Goal: Task Accomplishment & Management: Manage account settings

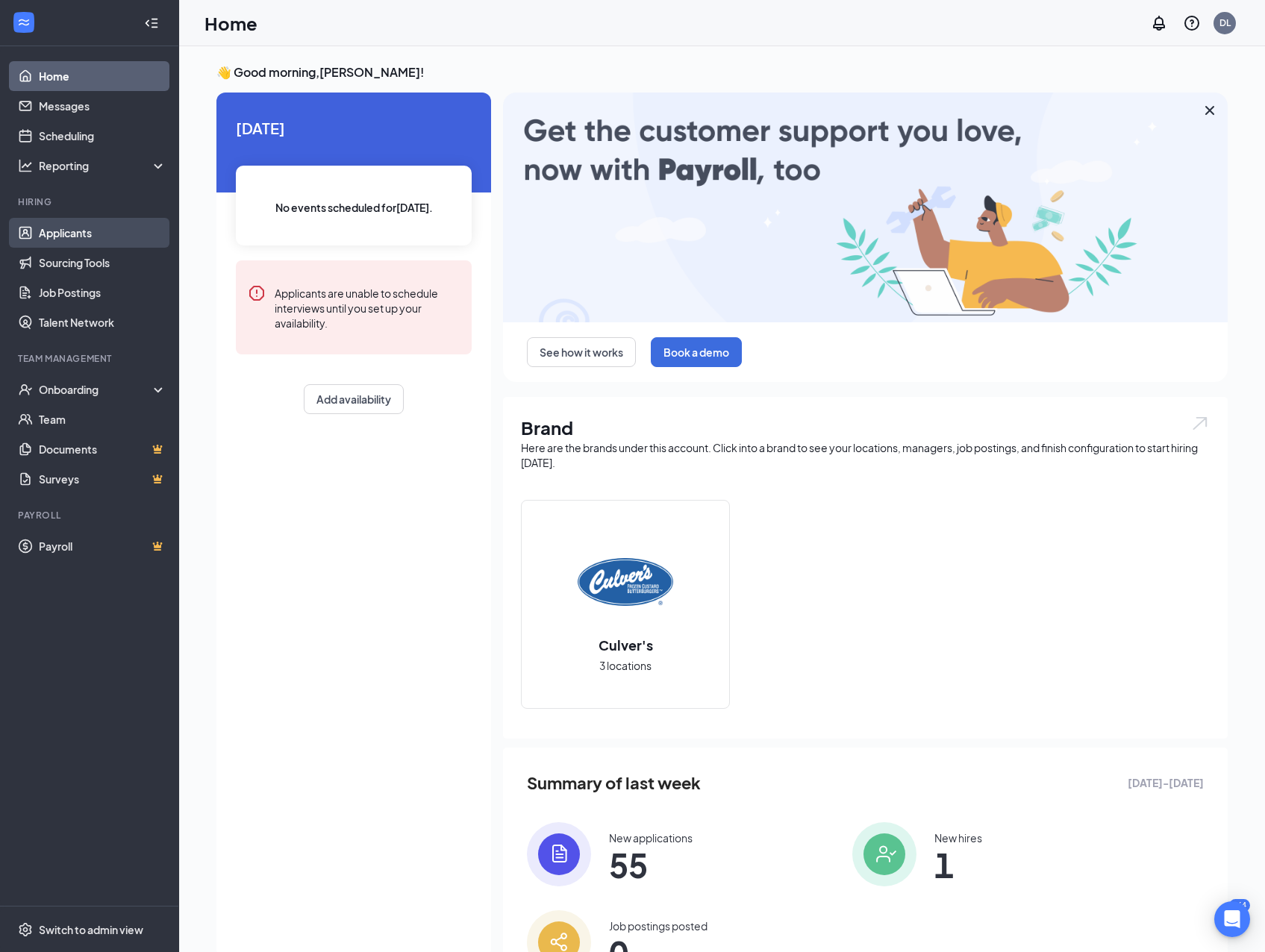
click at [80, 237] on link "Applicants" at bounding box center [102, 233] width 128 height 29
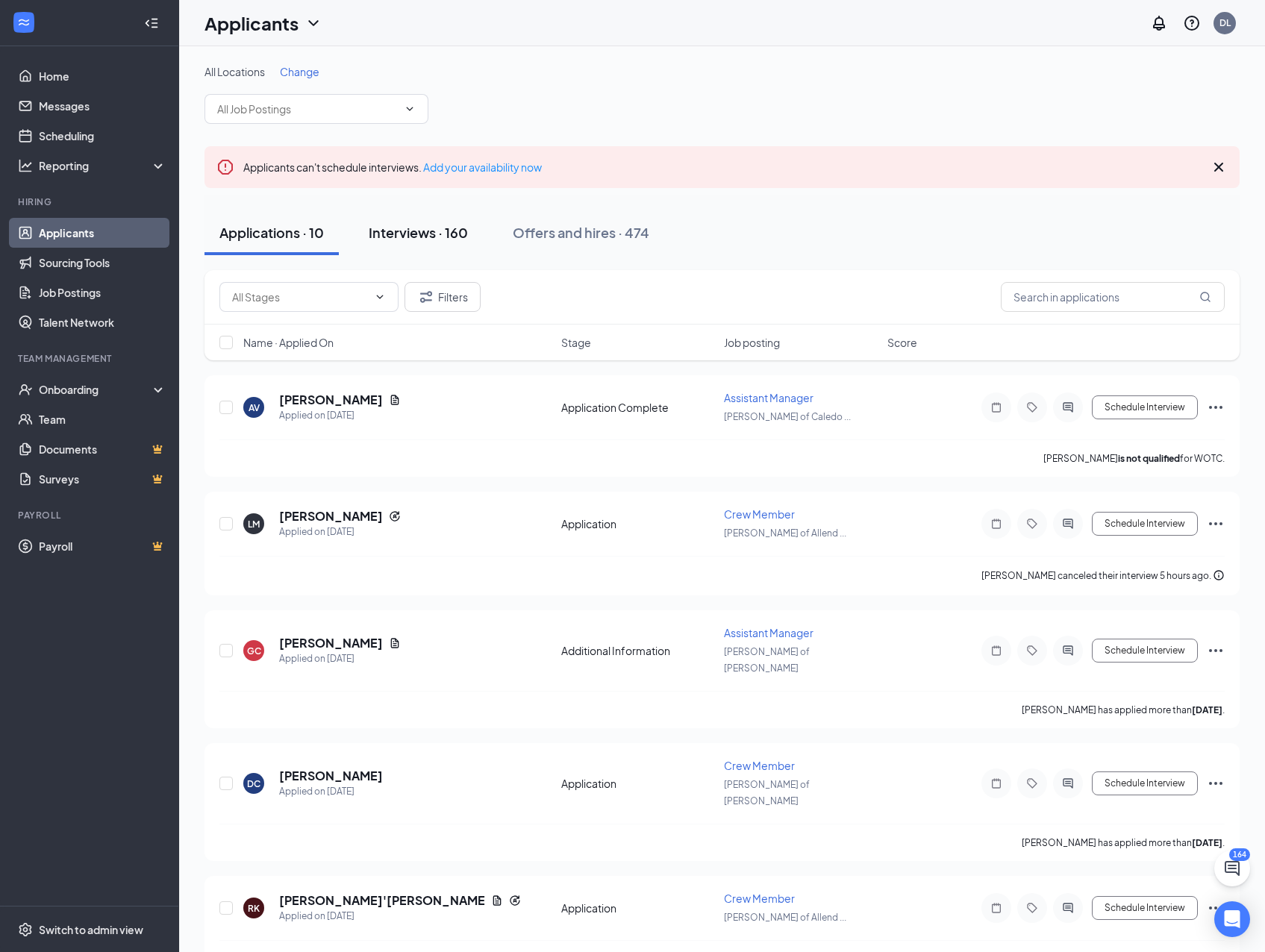
click at [433, 246] on button "Interviews · 160" at bounding box center [418, 233] width 129 height 45
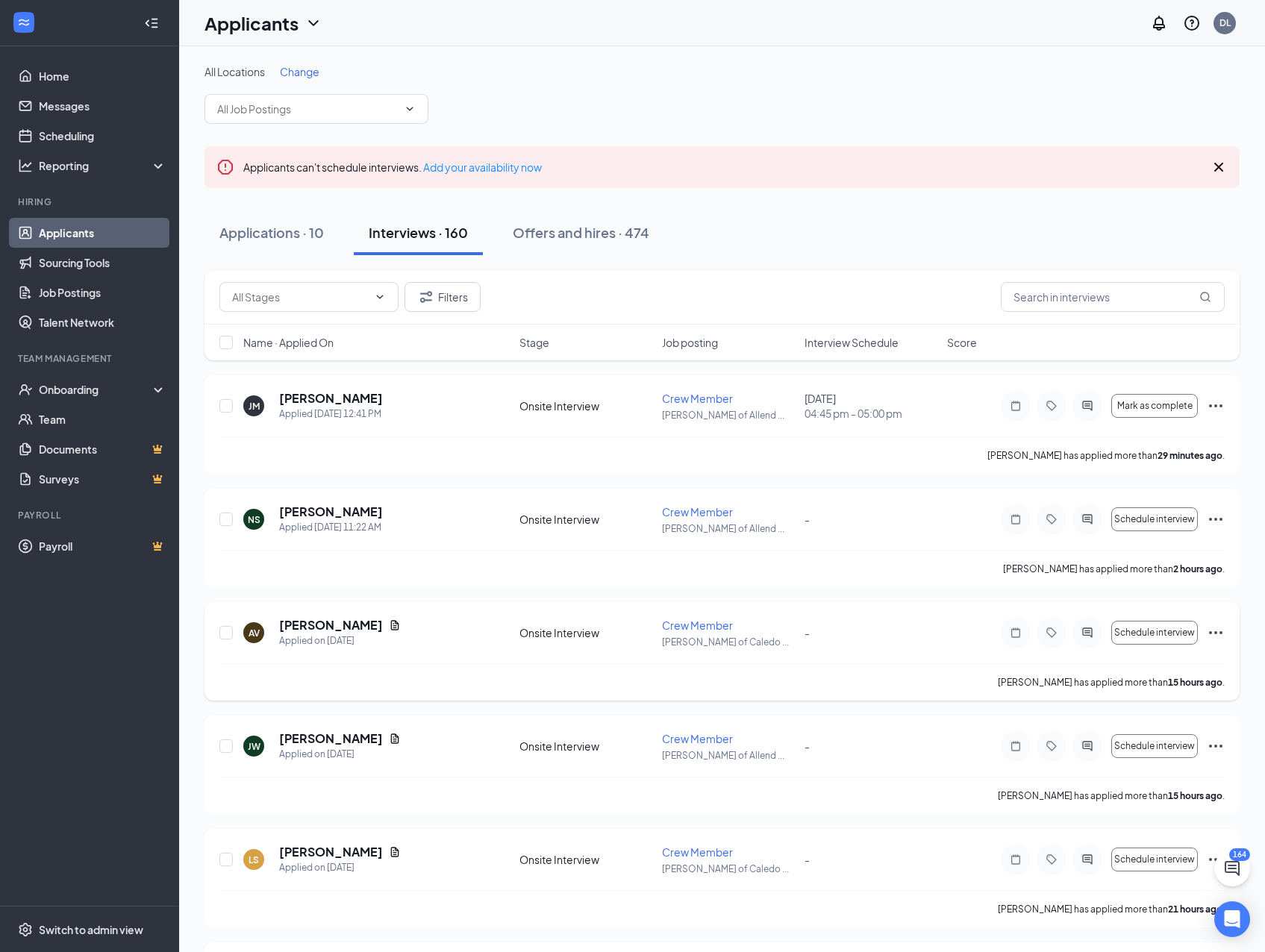
click at [695, 615] on div "AV [PERSON_NAME] Applied on [DATE] Onsite Interview Crew Member [PERSON_NAME] o…" at bounding box center [722, 651] width 1035 height 99
click at [689, 628] on span "Crew Member" at bounding box center [697, 625] width 71 height 14
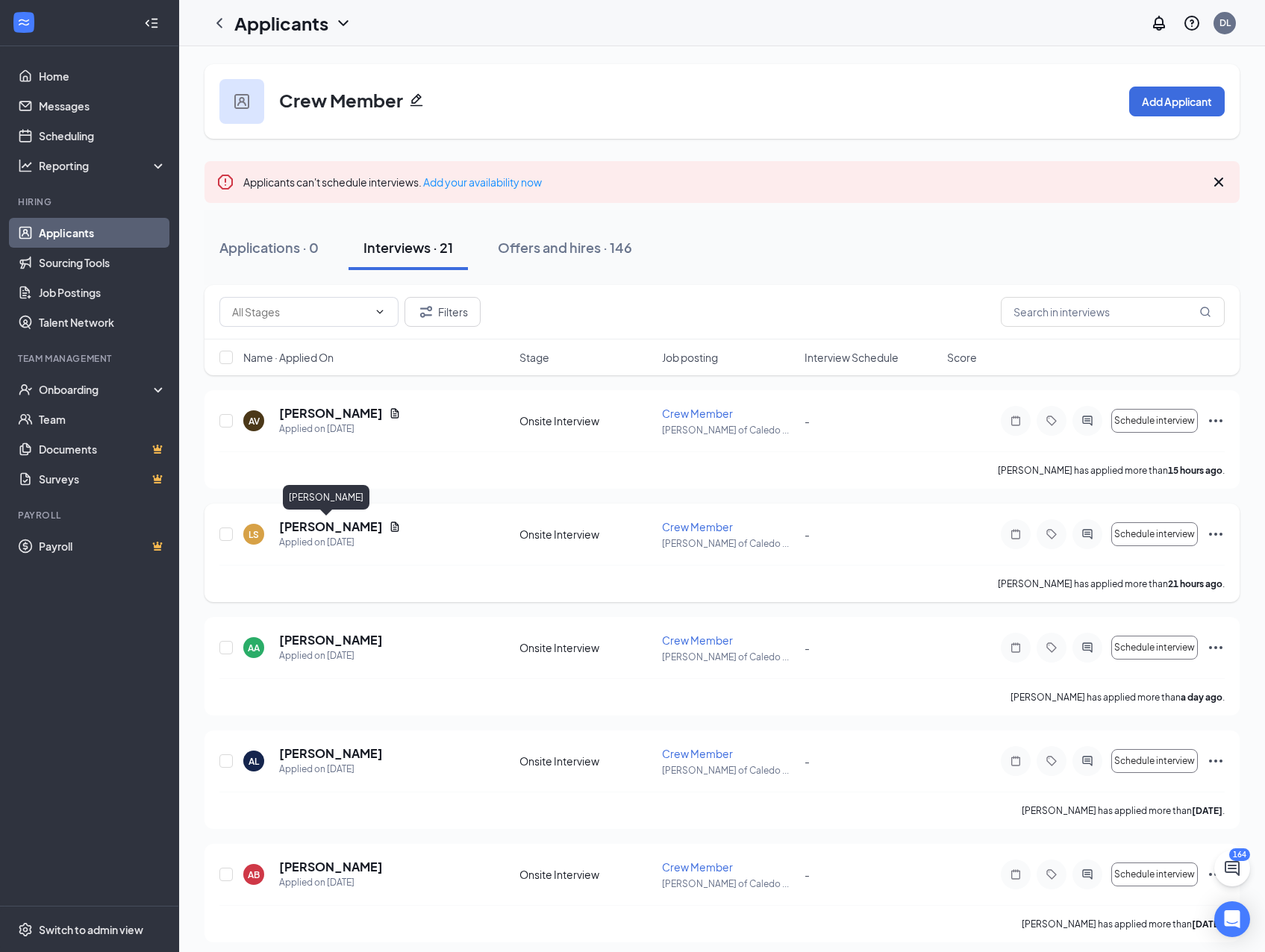
click at [336, 525] on h5 "[PERSON_NAME]" at bounding box center [331, 527] width 104 height 17
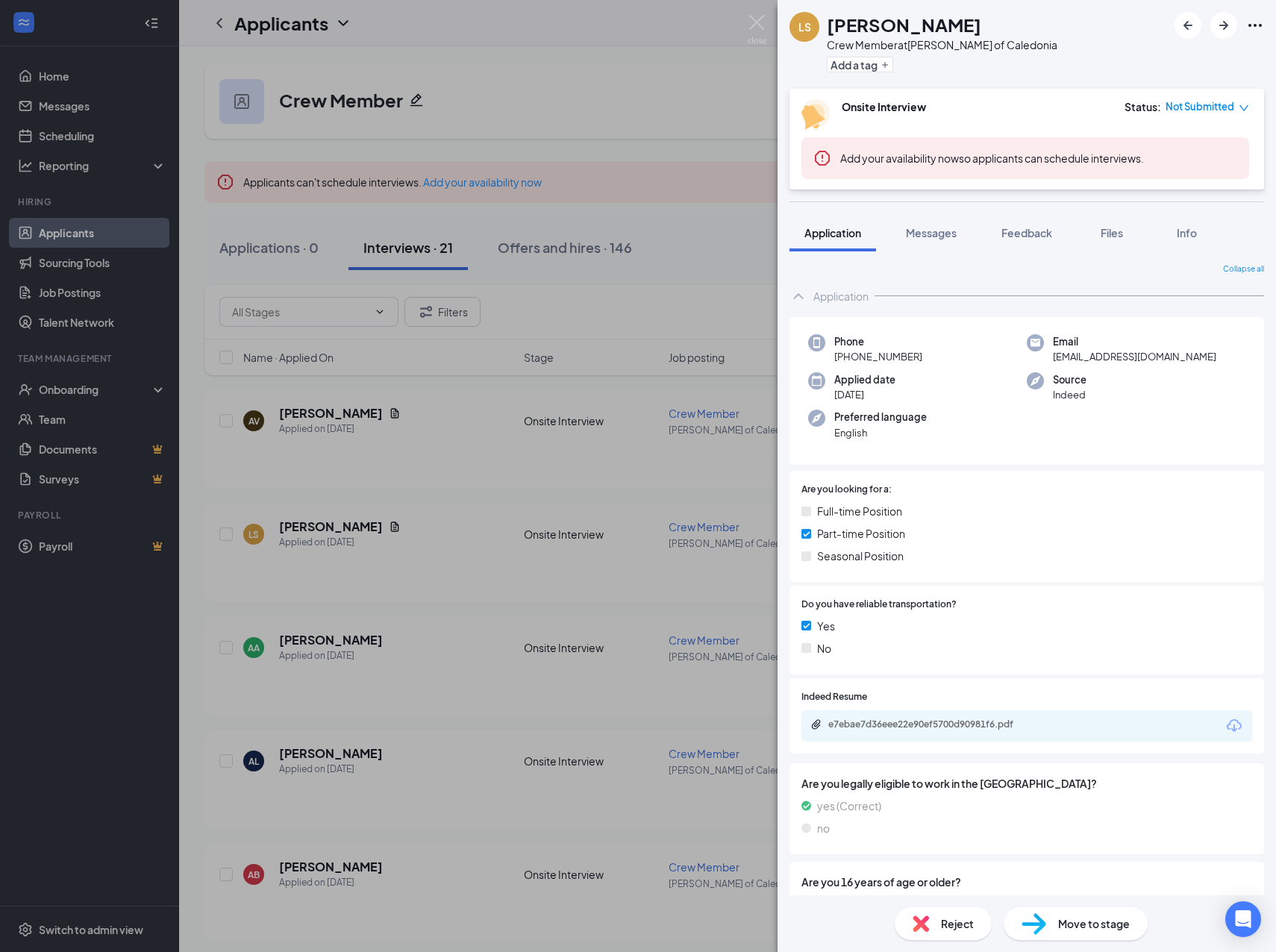
click at [357, 465] on div "LS [PERSON_NAME] Crew Member at [GEOGRAPHIC_DATA][PERSON_NAME] of Caledonia Add…" at bounding box center [638, 476] width 1276 height 952
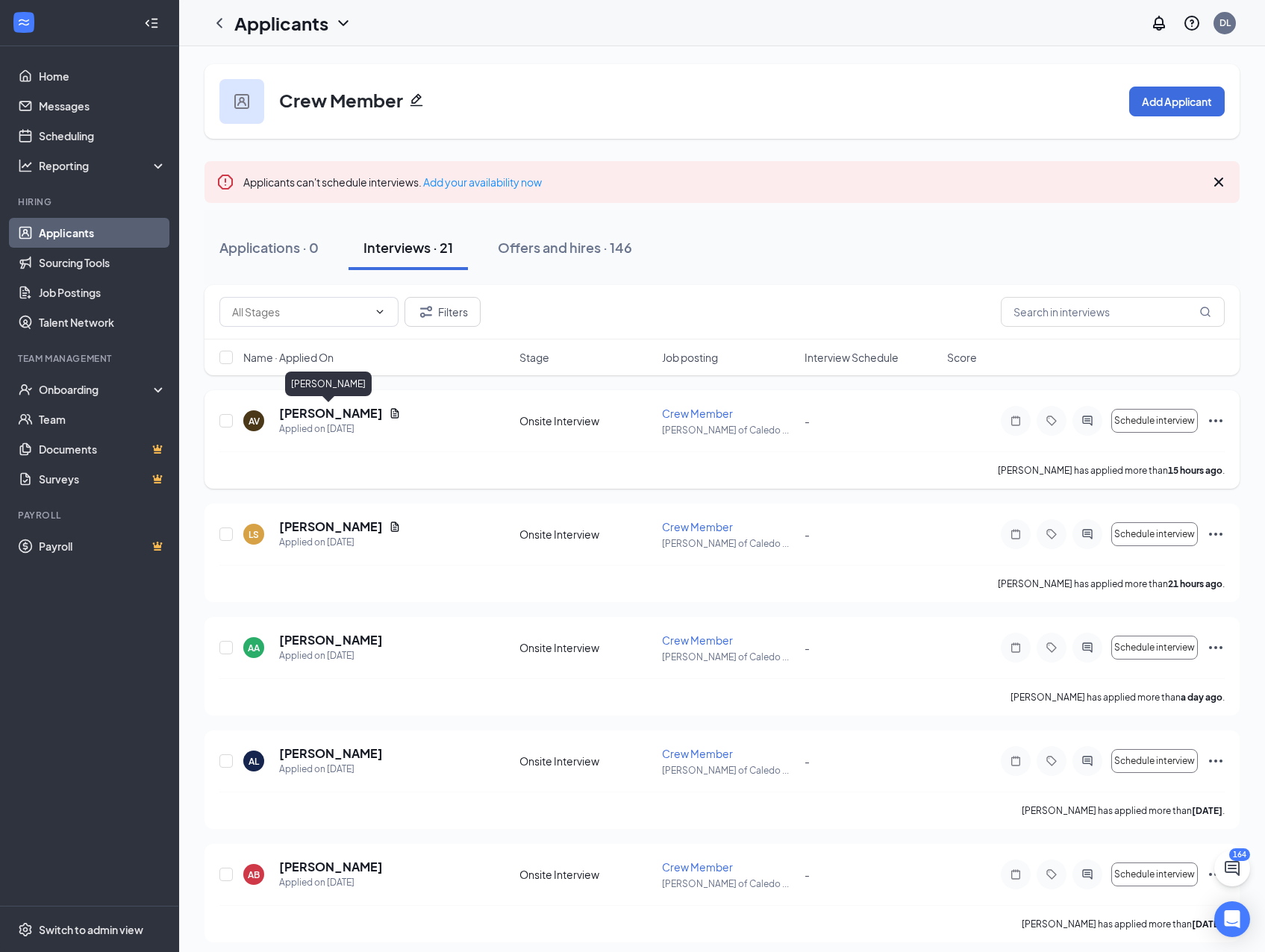
click at [358, 408] on h5 "[PERSON_NAME]" at bounding box center [331, 413] width 104 height 17
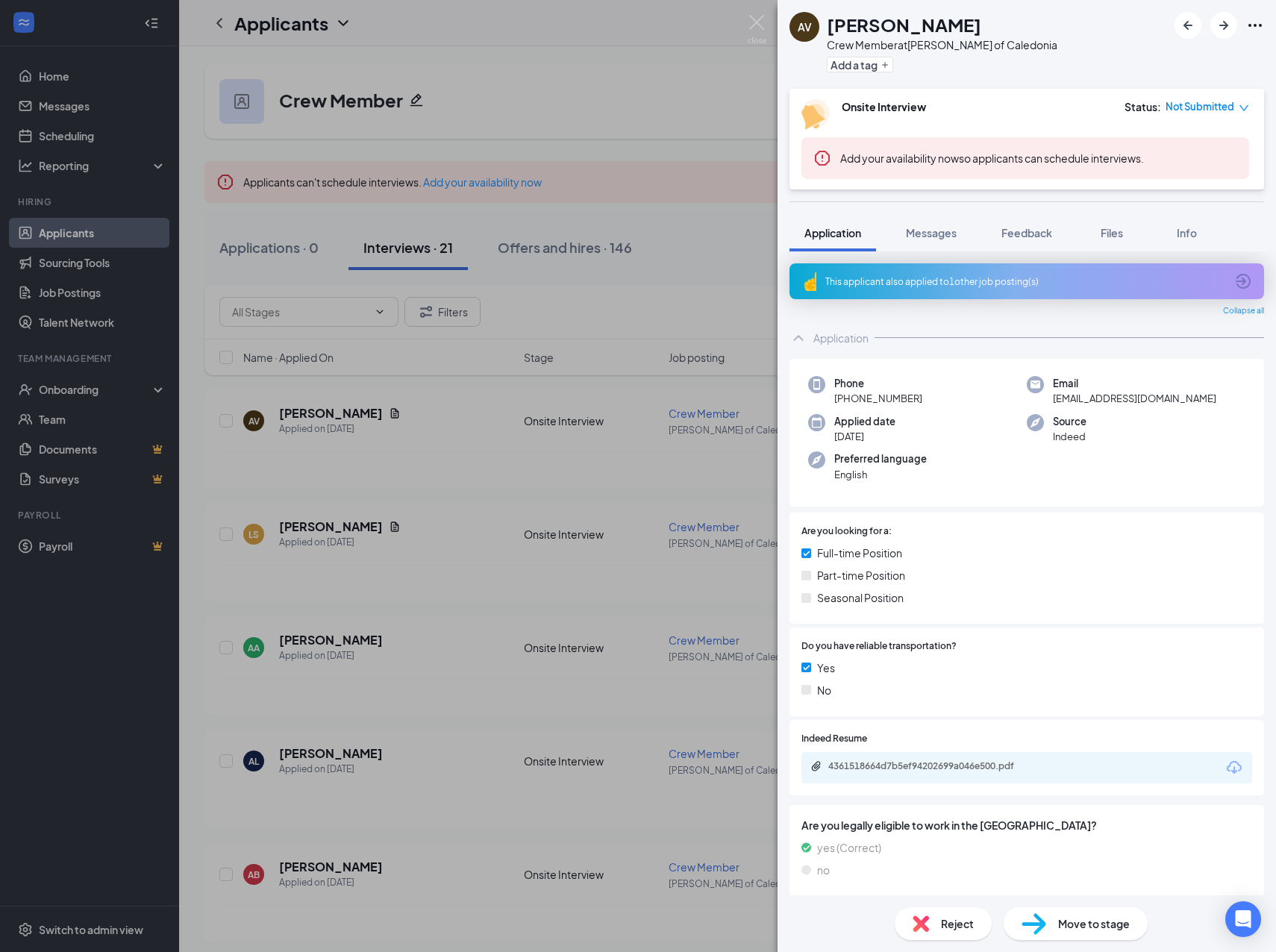
click at [672, 163] on div "AV [PERSON_NAME] Crew Member at [GEOGRAPHIC_DATA][PERSON_NAME] of Caledonia Add…" at bounding box center [638, 476] width 1276 height 952
